Goal: Navigation & Orientation: Find specific page/section

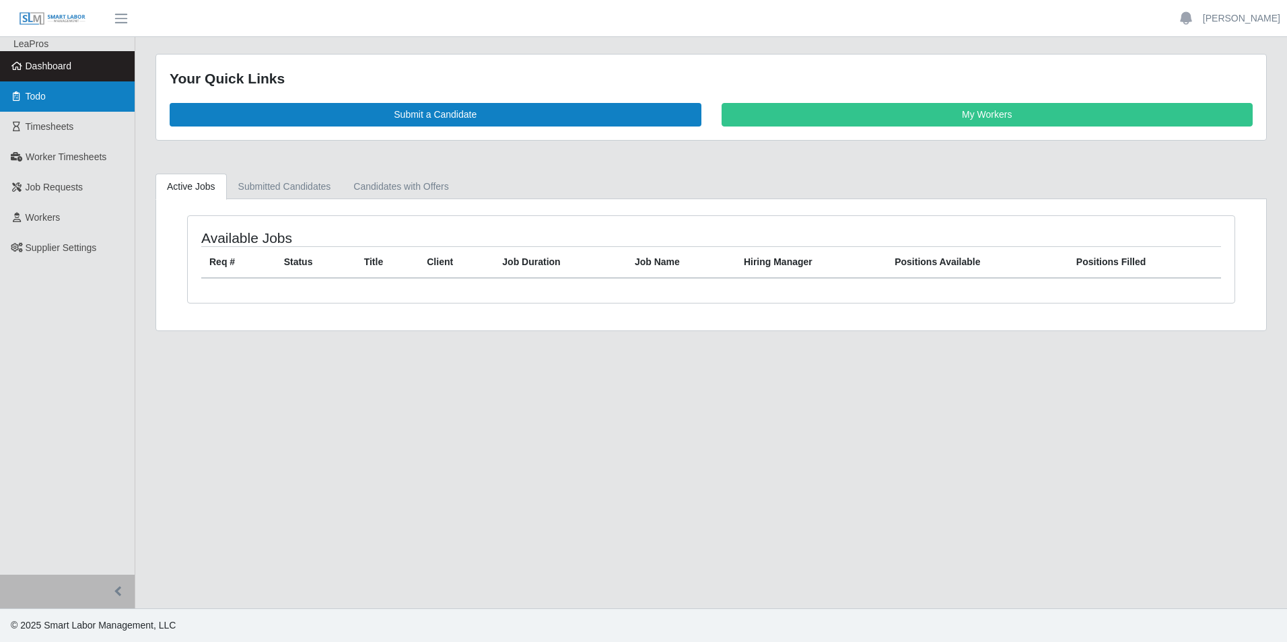
click at [55, 93] on link "Todo" at bounding box center [67, 96] width 135 height 30
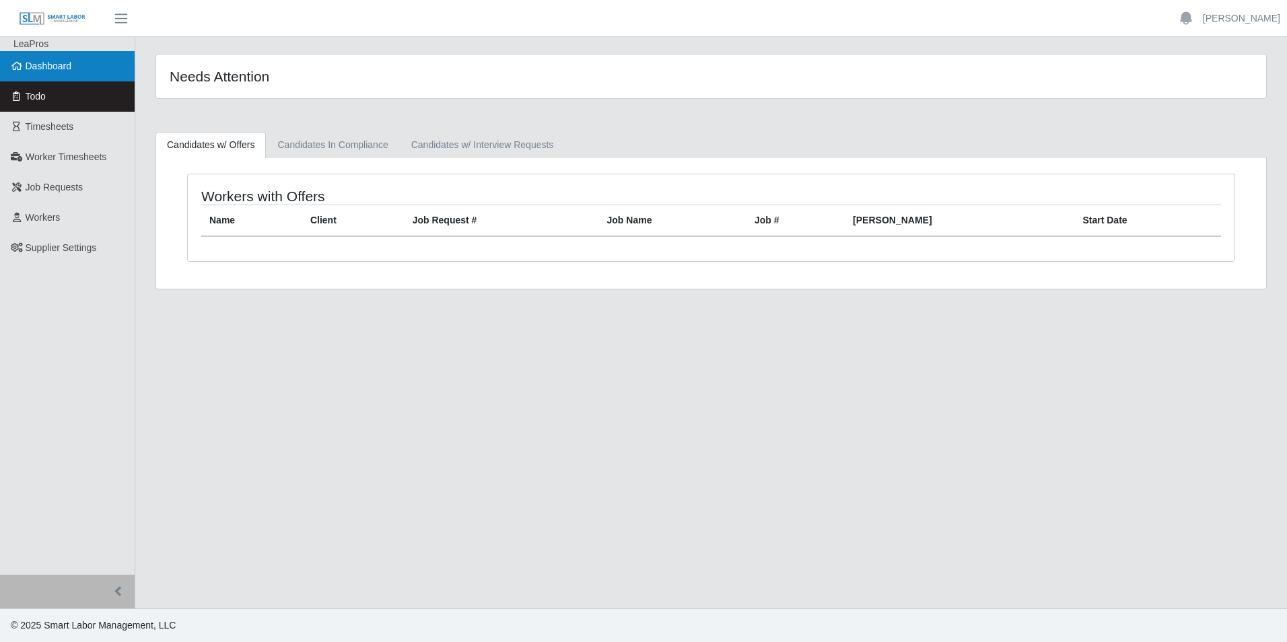
click at [55, 68] on span "Dashboard" at bounding box center [49, 66] width 46 height 11
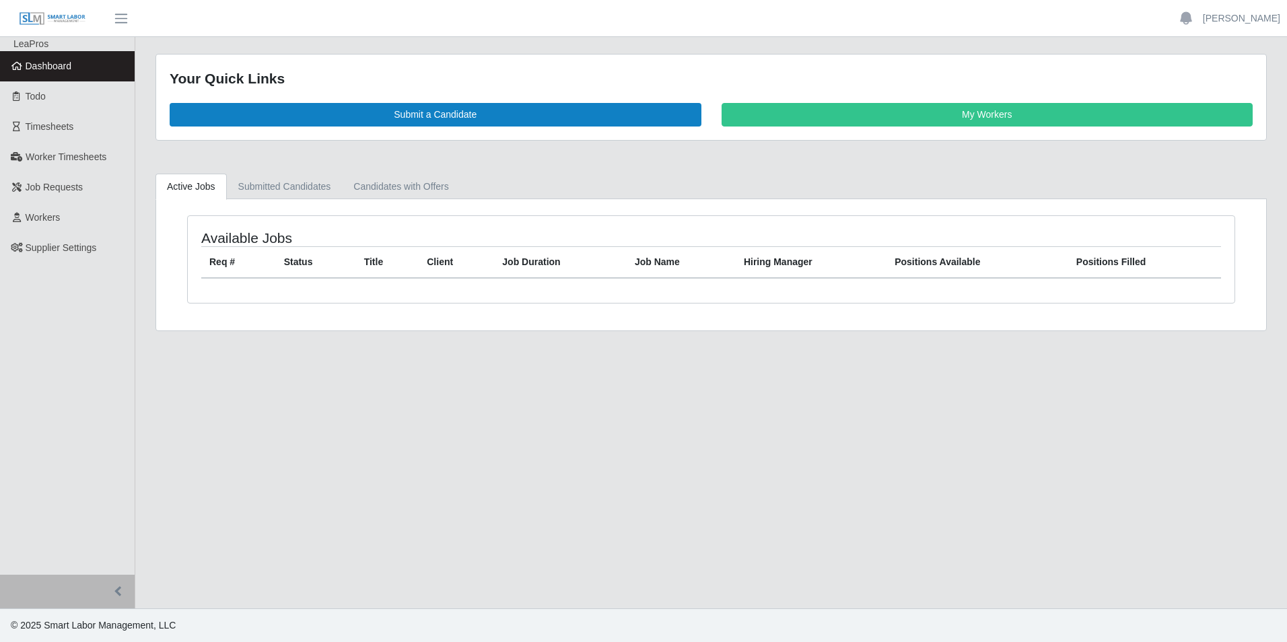
click at [58, 62] on span "Dashboard" at bounding box center [49, 66] width 46 height 11
